Goal: Transaction & Acquisition: Purchase product/service

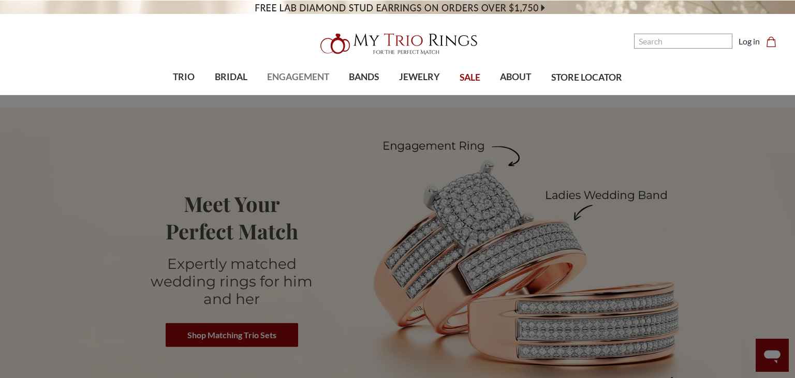
scroll to position [61, 0]
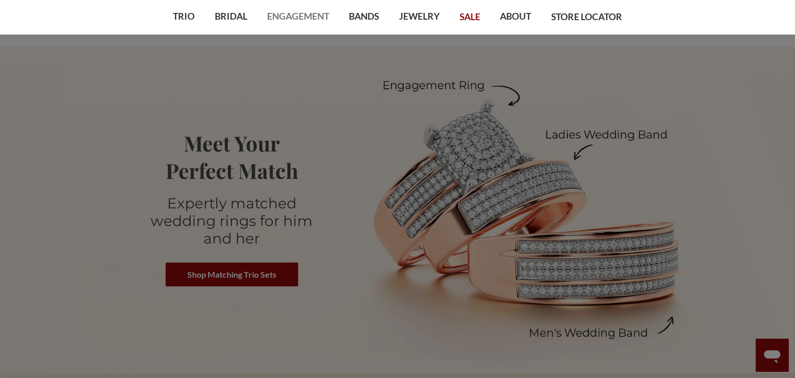
click at [304, 17] on span "ENGAGEMENT" at bounding box center [298, 16] width 62 height 13
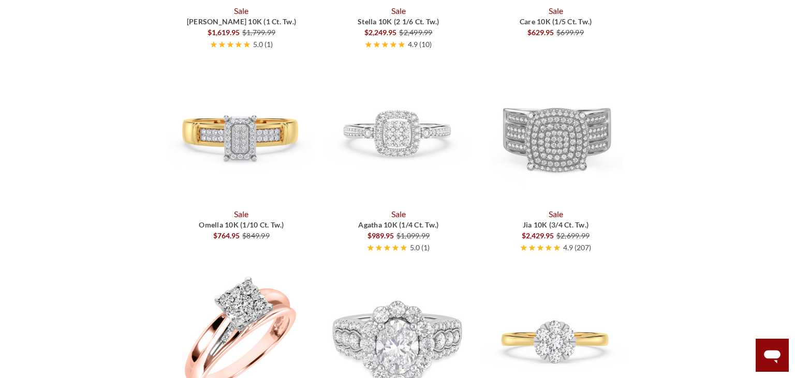
scroll to position [1506, 0]
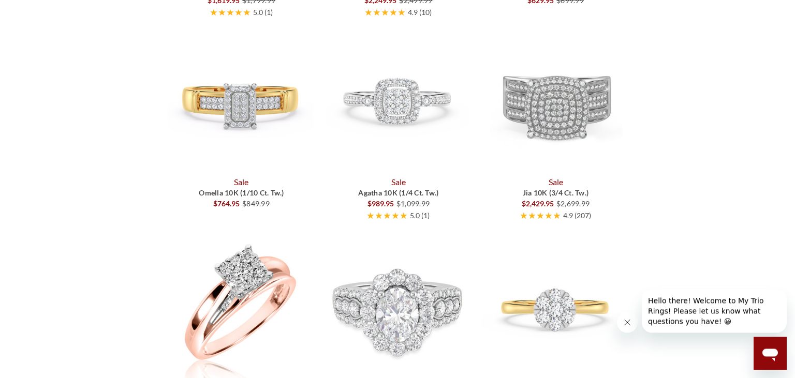
scroll to position [228, 477]
